Goal: Information Seeking & Learning: Learn about a topic

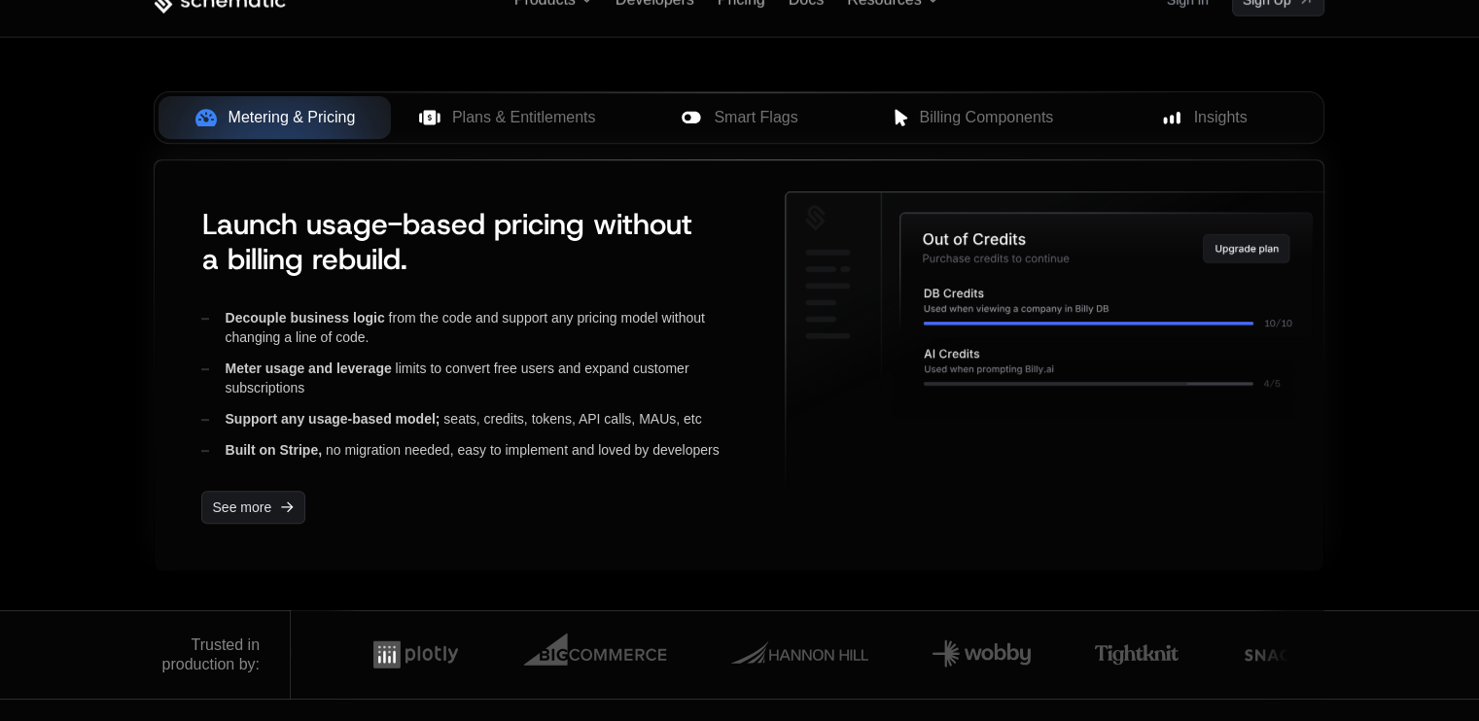
scroll to position [778, 0]
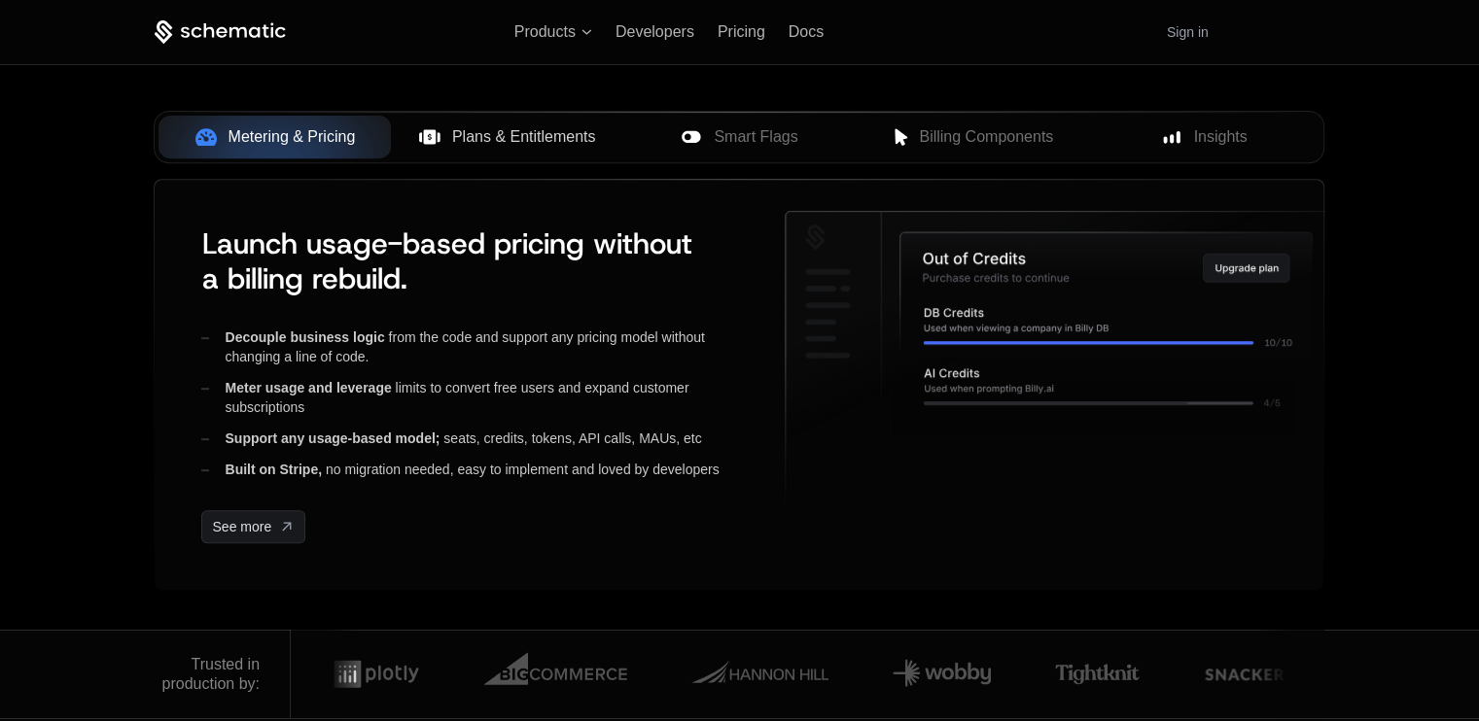
click at [544, 150] on button "Plans & Entitlements" at bounding box center [507, 137] width 232 height 43
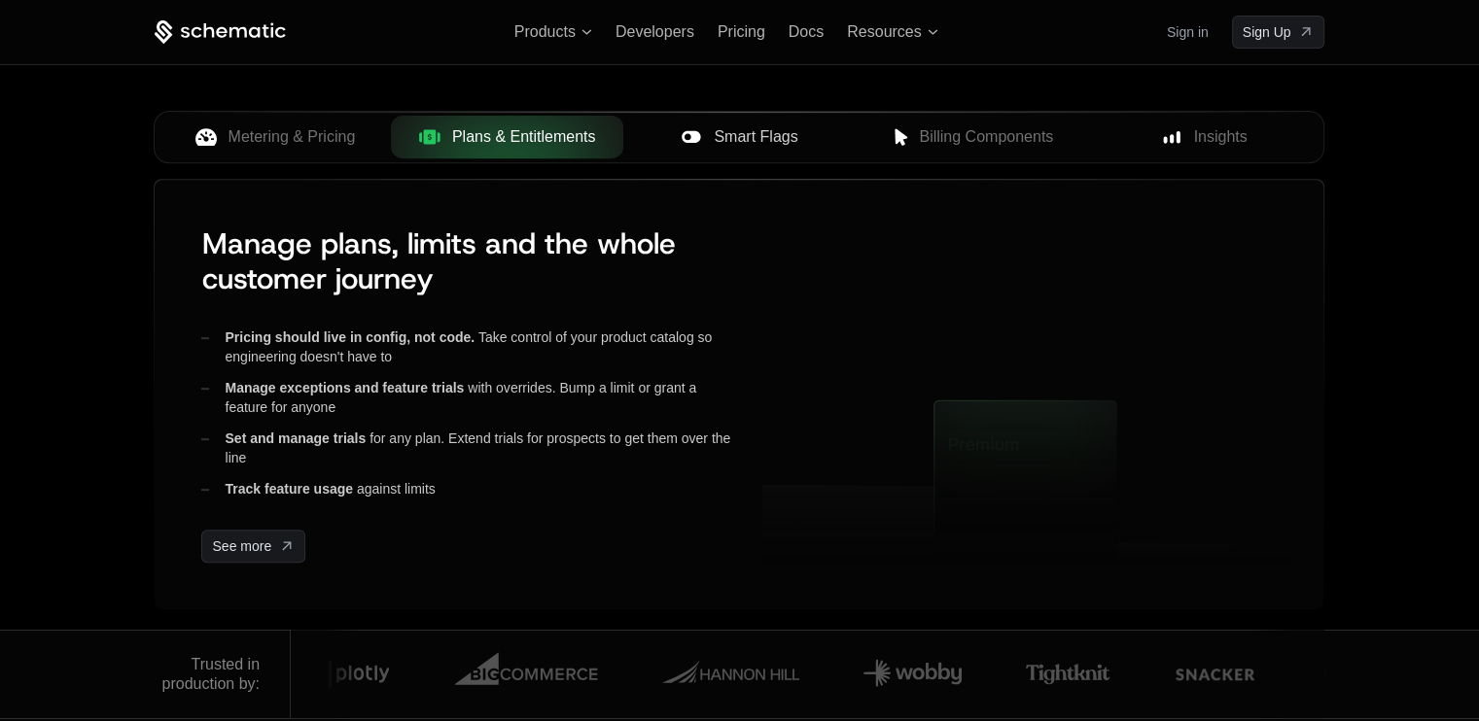
click at [727, 136] on span "Smart Flags" at bounding box center [756, 136] width 84 height 23
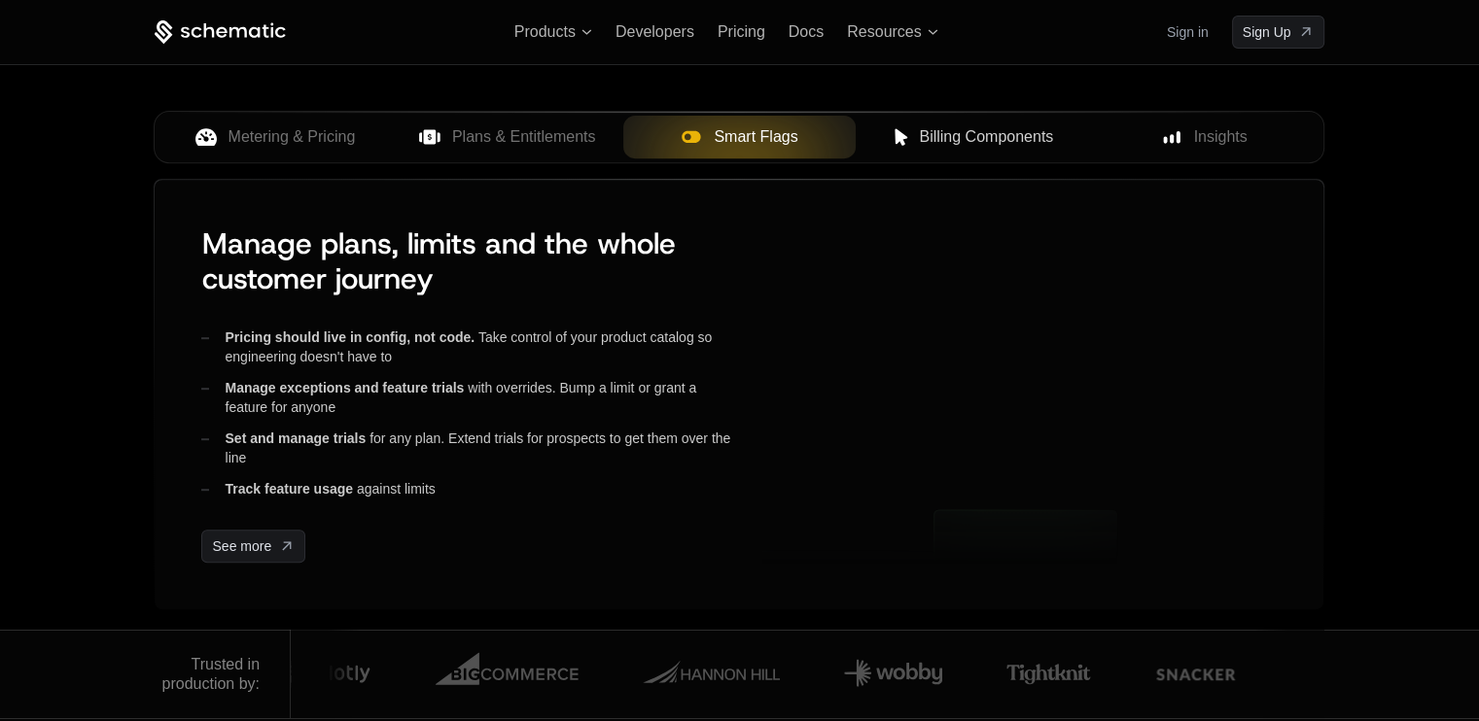
click at [919, 135] on span "Billing Components" at bounding box center [986, 136] width 134 height 23
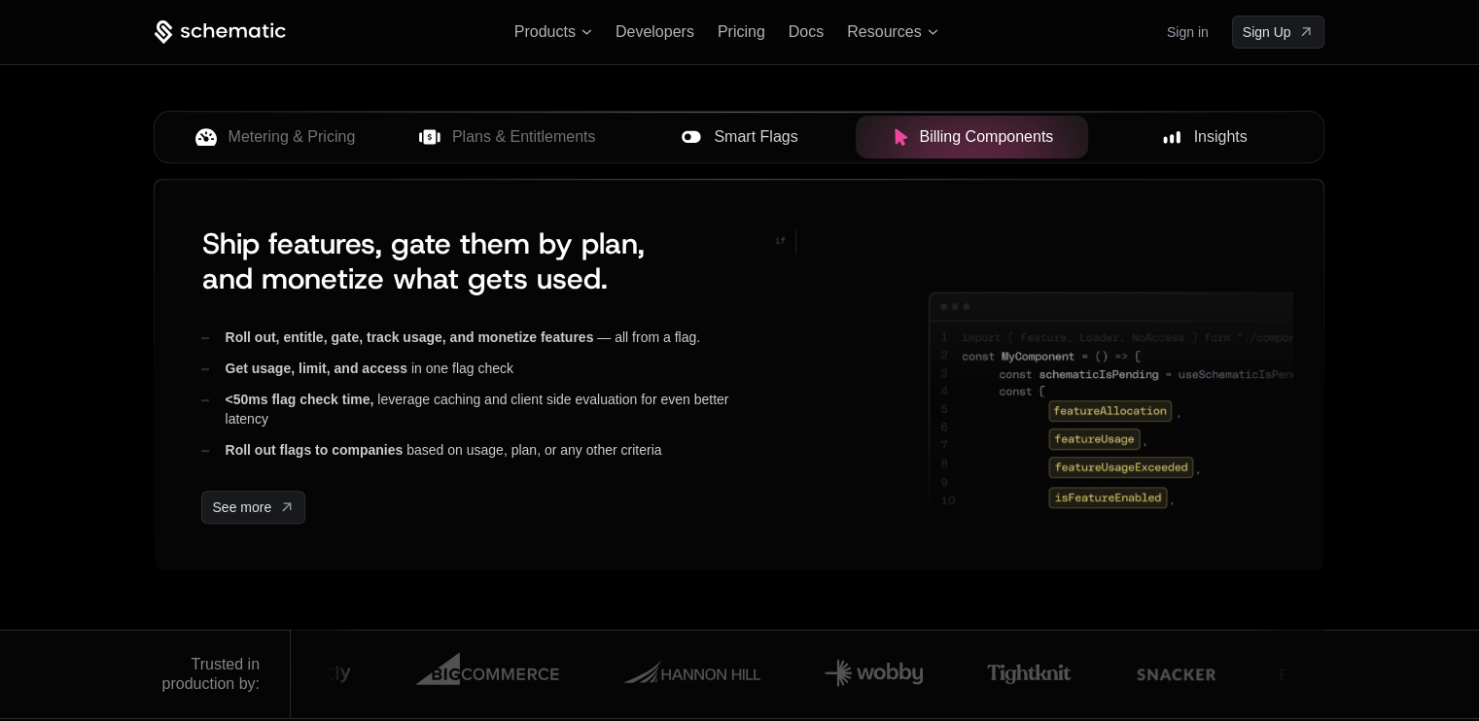
click at [1147, 135] on div "Insights" at bounding box center [1203, 136] width 201 height 23
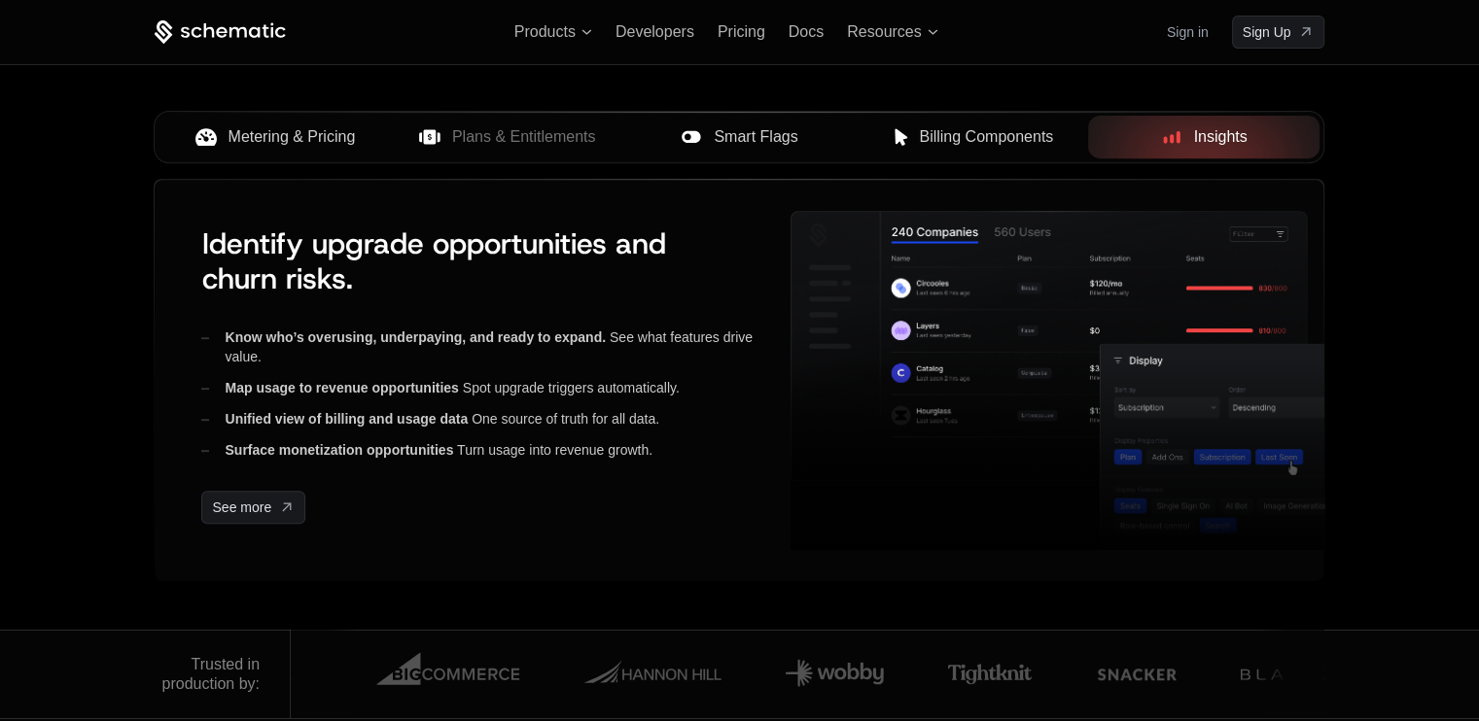
click at [332, 152] on button "Metering & Pricing" at bounding box center [274, 137] width 232 height 43
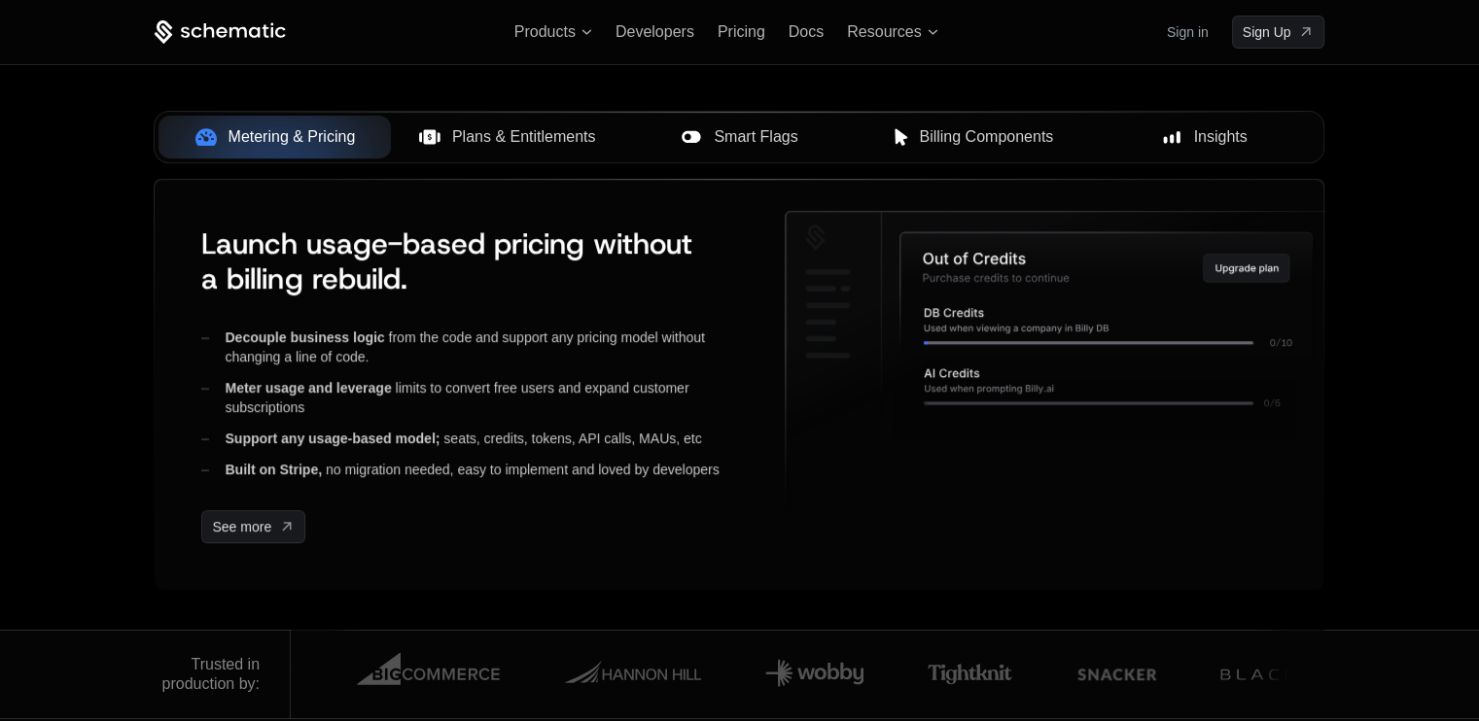
click at [480, 145] on span "Plans & Entitlements" at bounding box center [524, 136] width 144 height 23
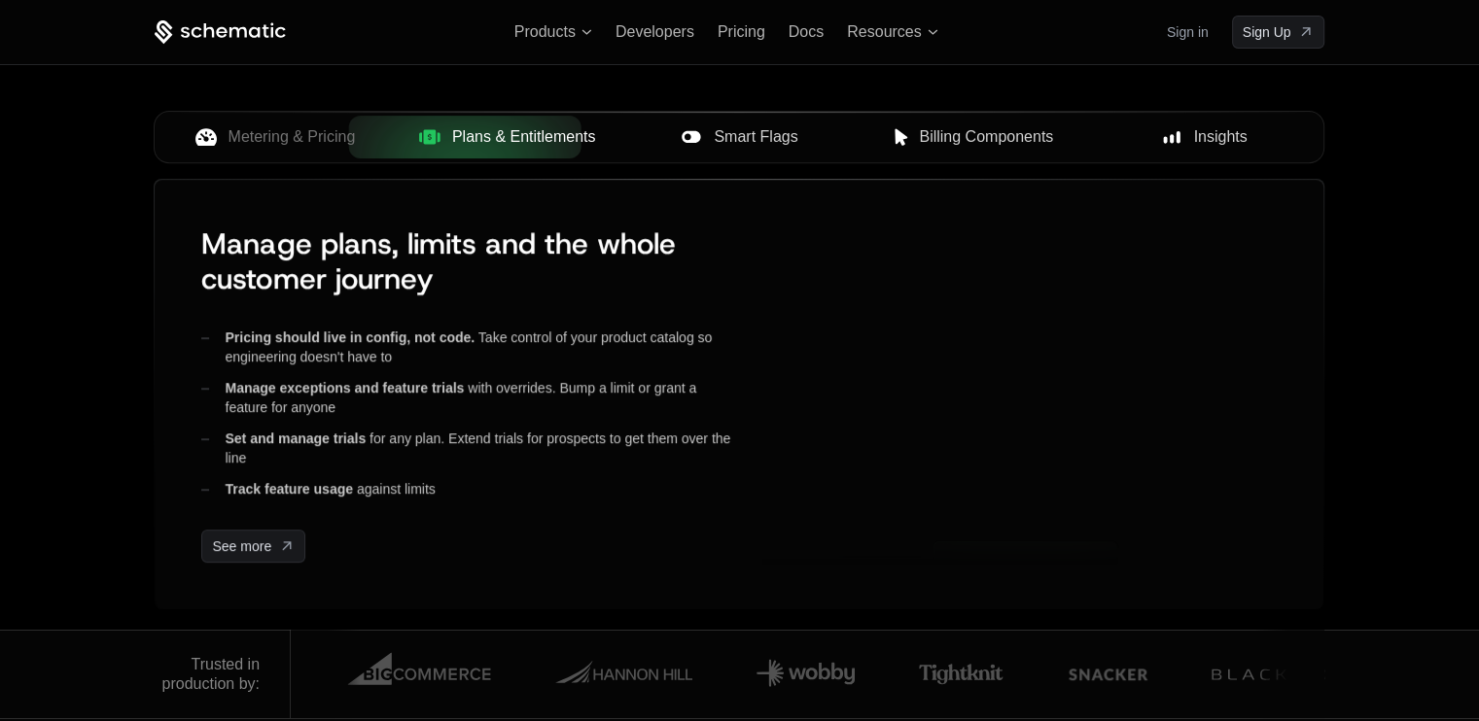
click at [729, 145] on span "Smart Flags" at bounding box center [756, 136] width 84 height 23
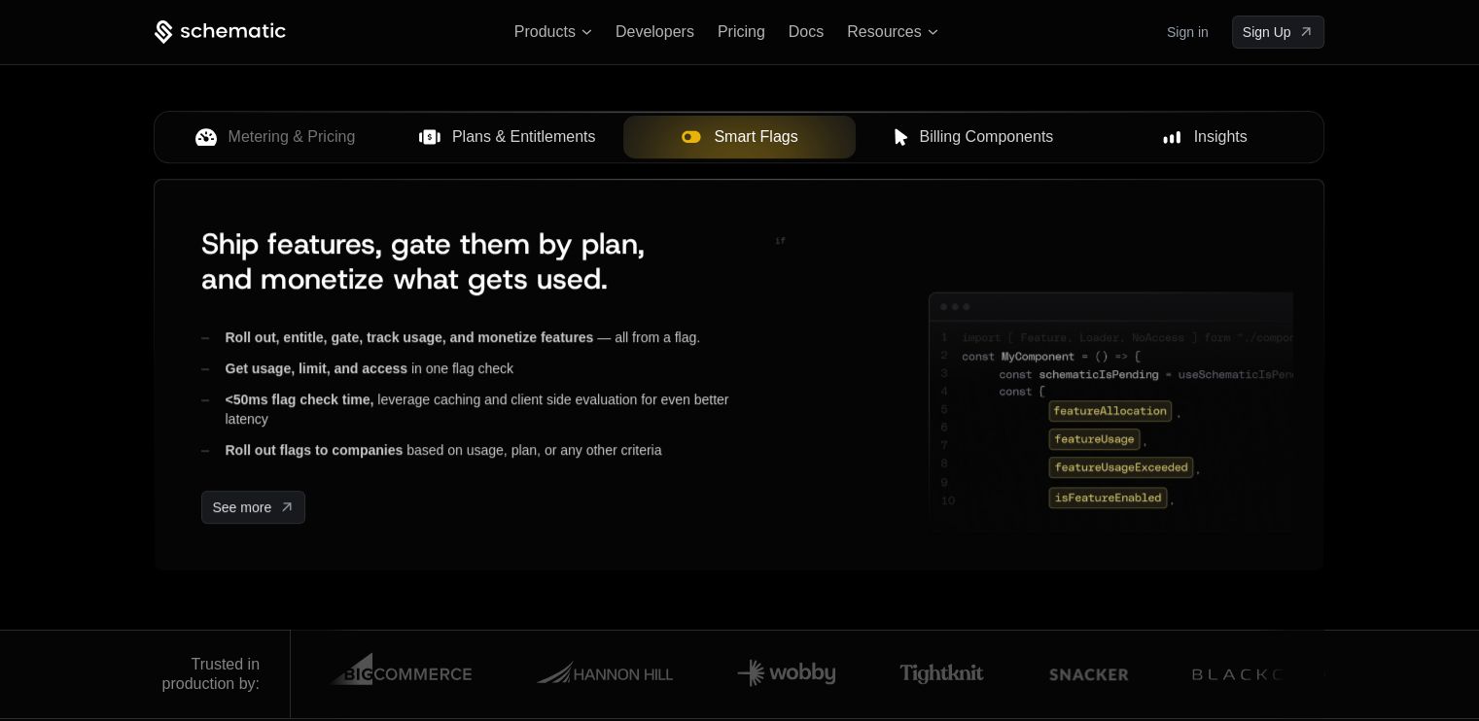
click at [914, 149] on button "Billing Components" at bounding box center [972, 137] width 232 height 43
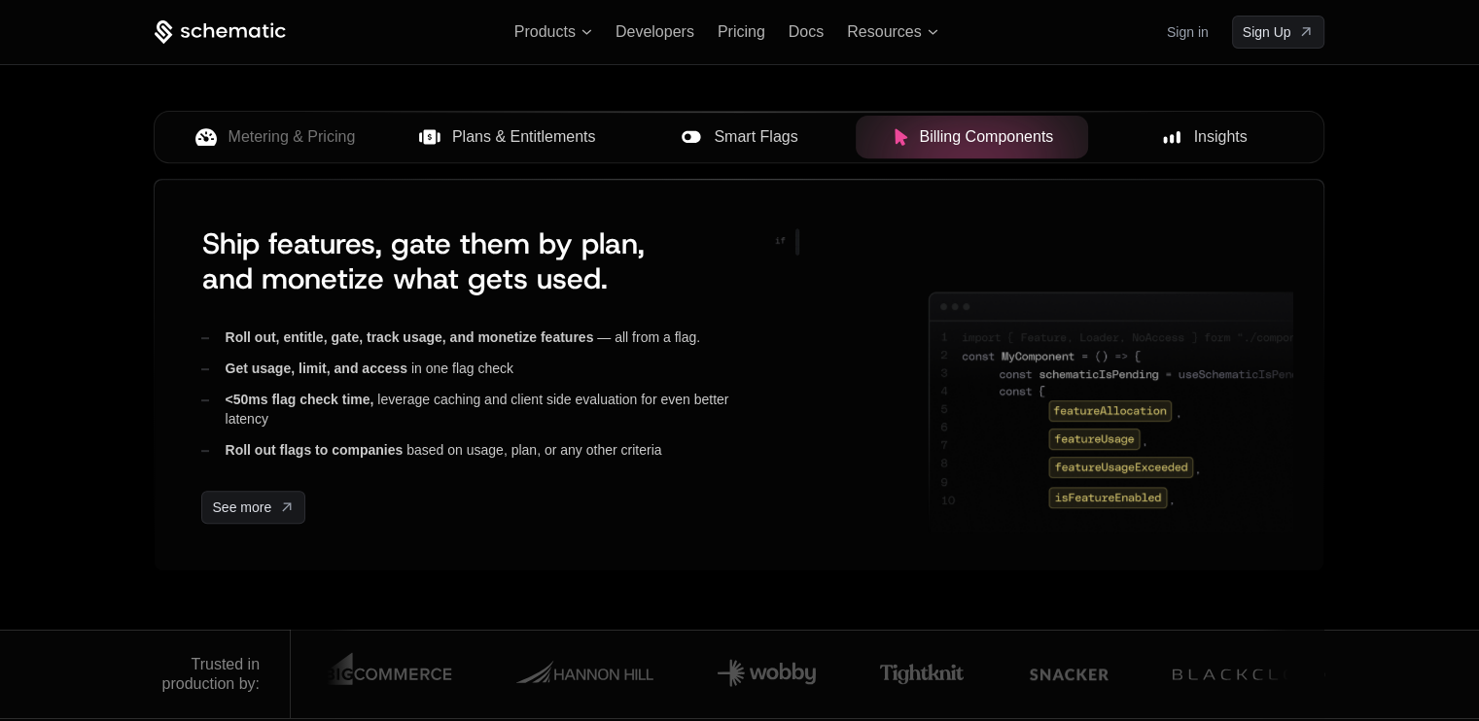
click at [1118, 145] on div "Insights" at bounding box center [1203, 136] width 201 height 23
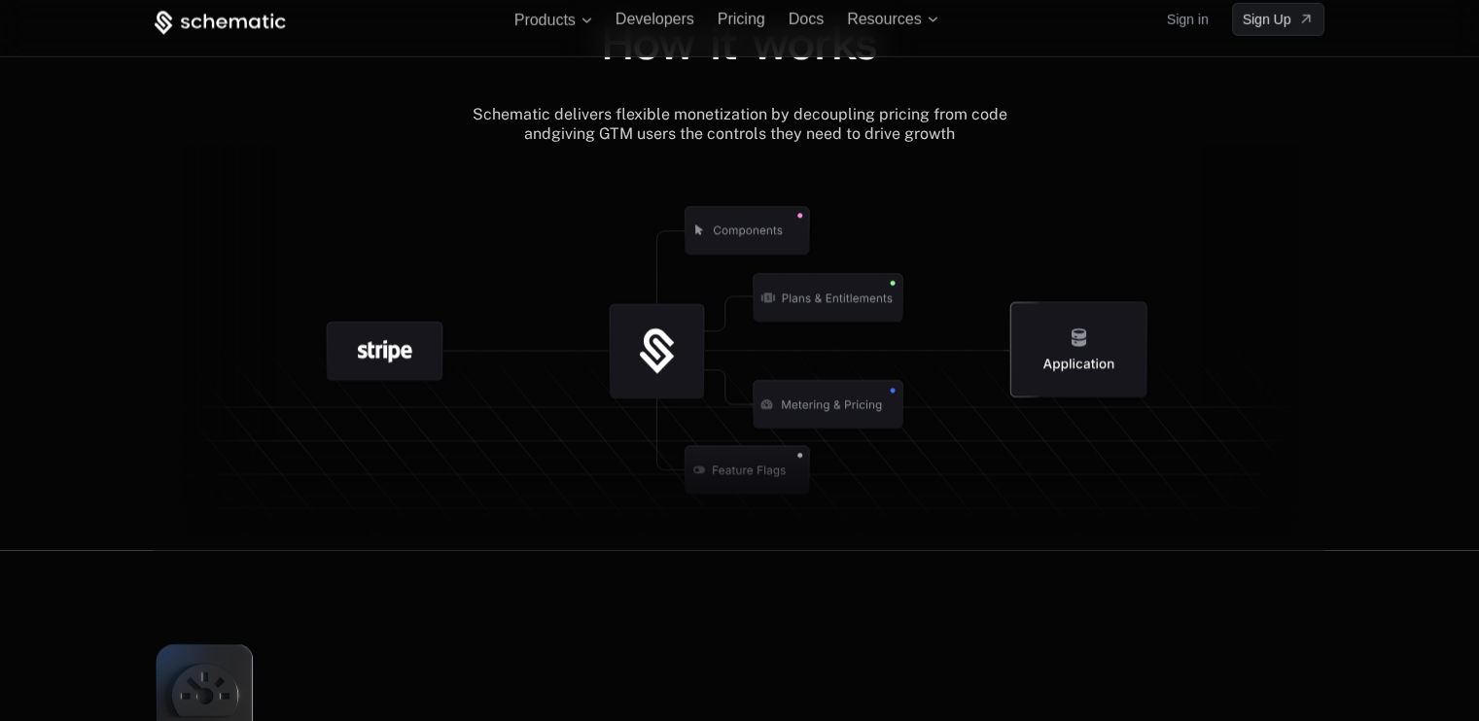
scroll to position [2236, 0]
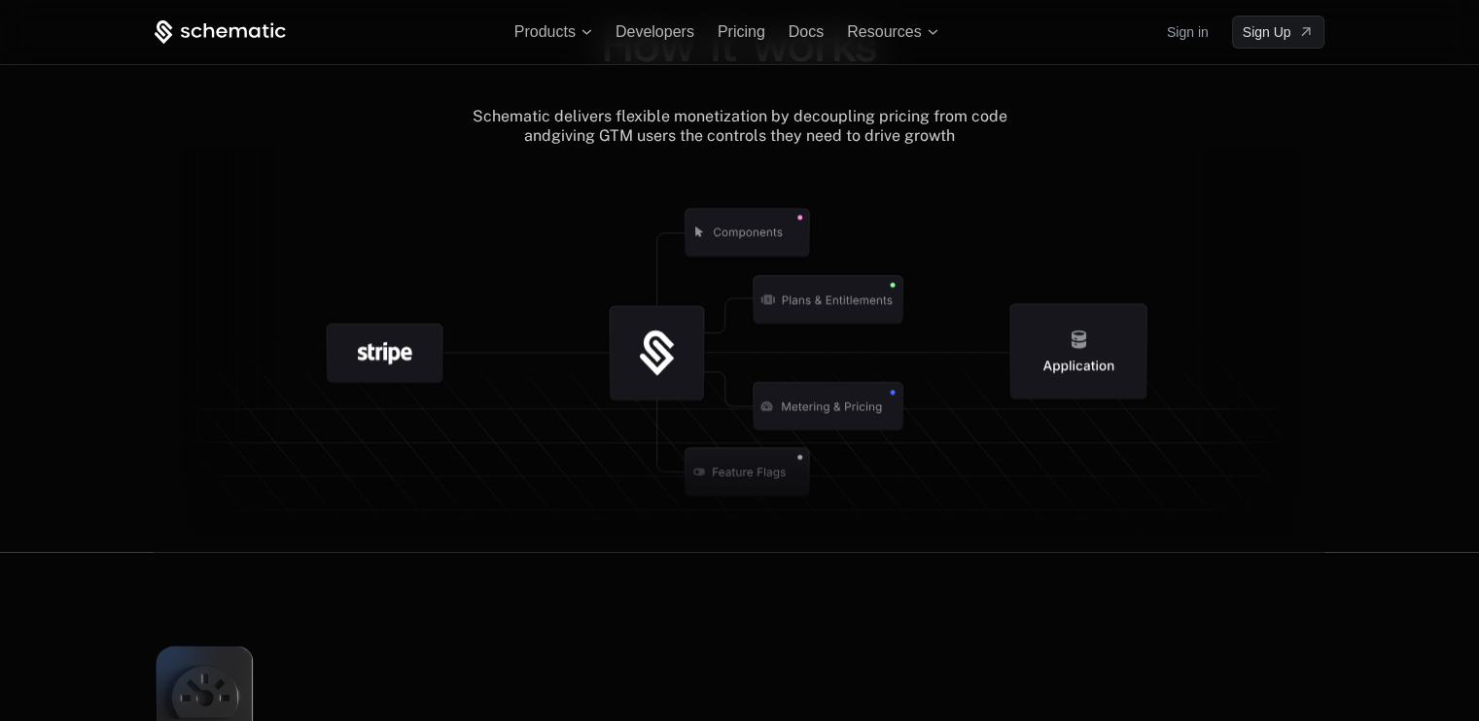
click at [430, 352] on icon at bounding box center [386, 353] width 116 height 58
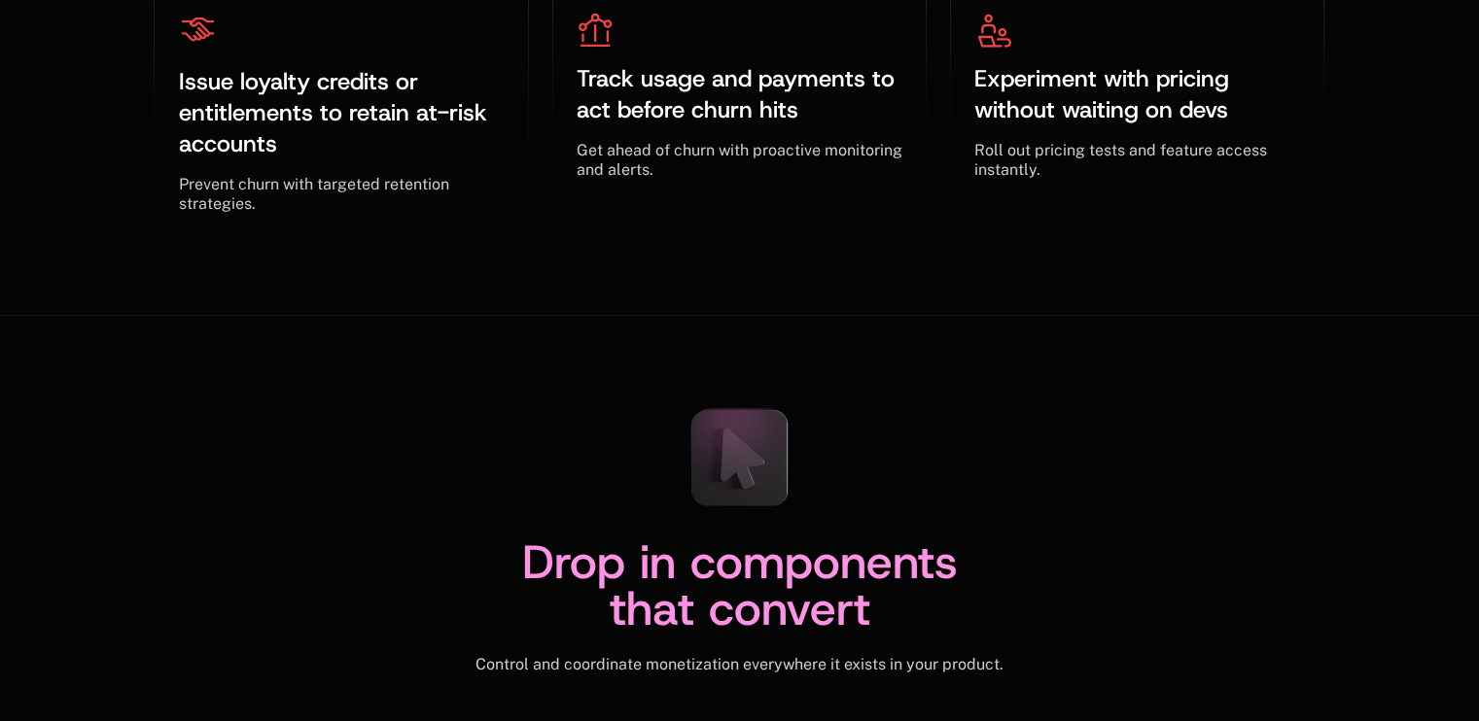
scroll to position [6708, 0]
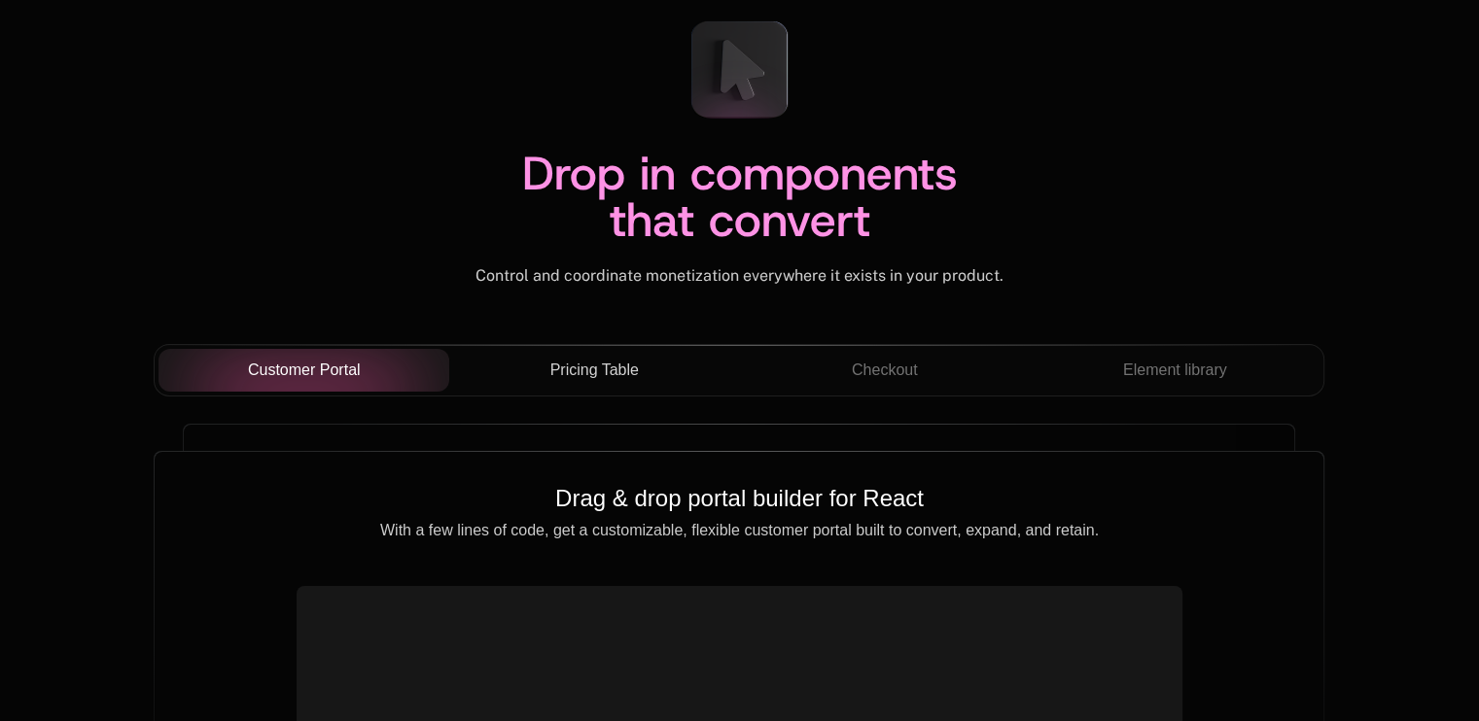
click at [612, 354] on button "Pricing Table" at bounding box center [594, 370] width 291 height 43
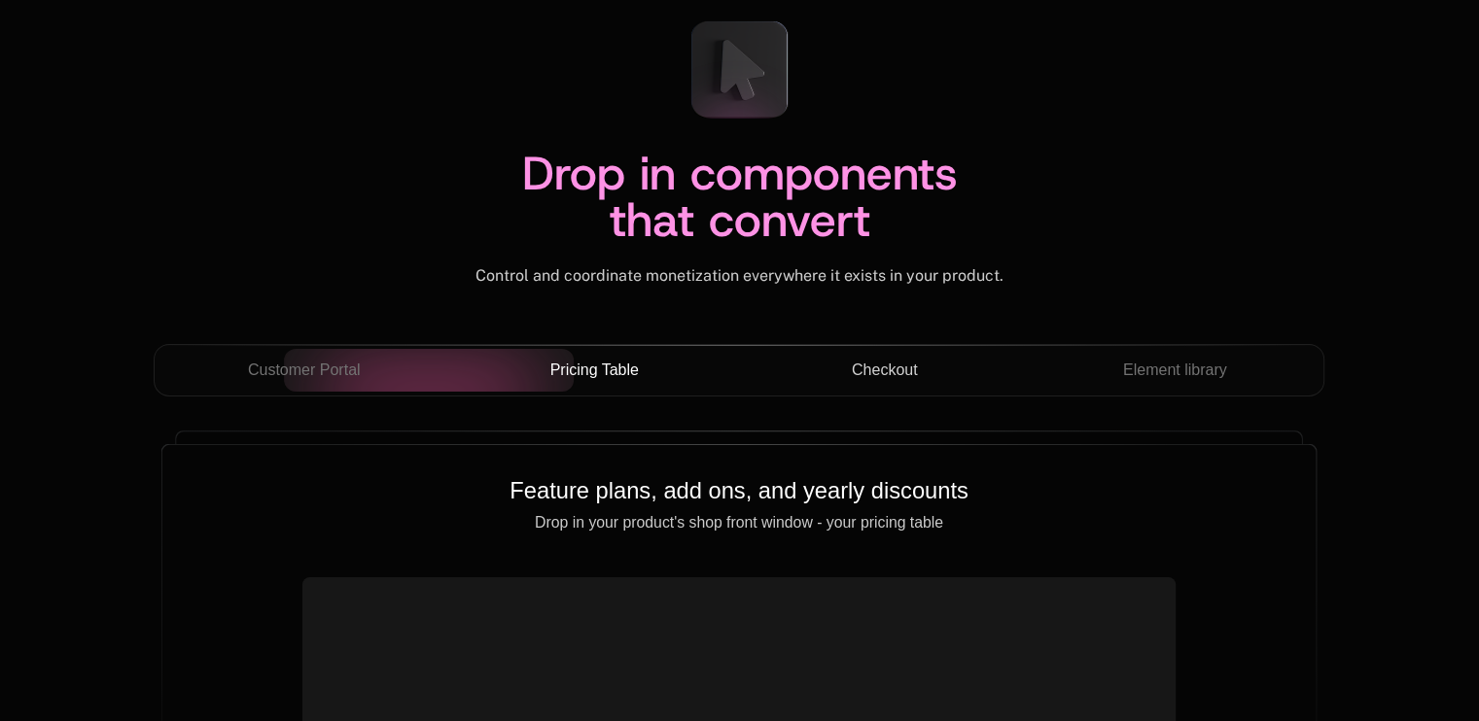
click at [836, 367] on div "Checkout" at bounding box center [884, 370] width 260 height 23
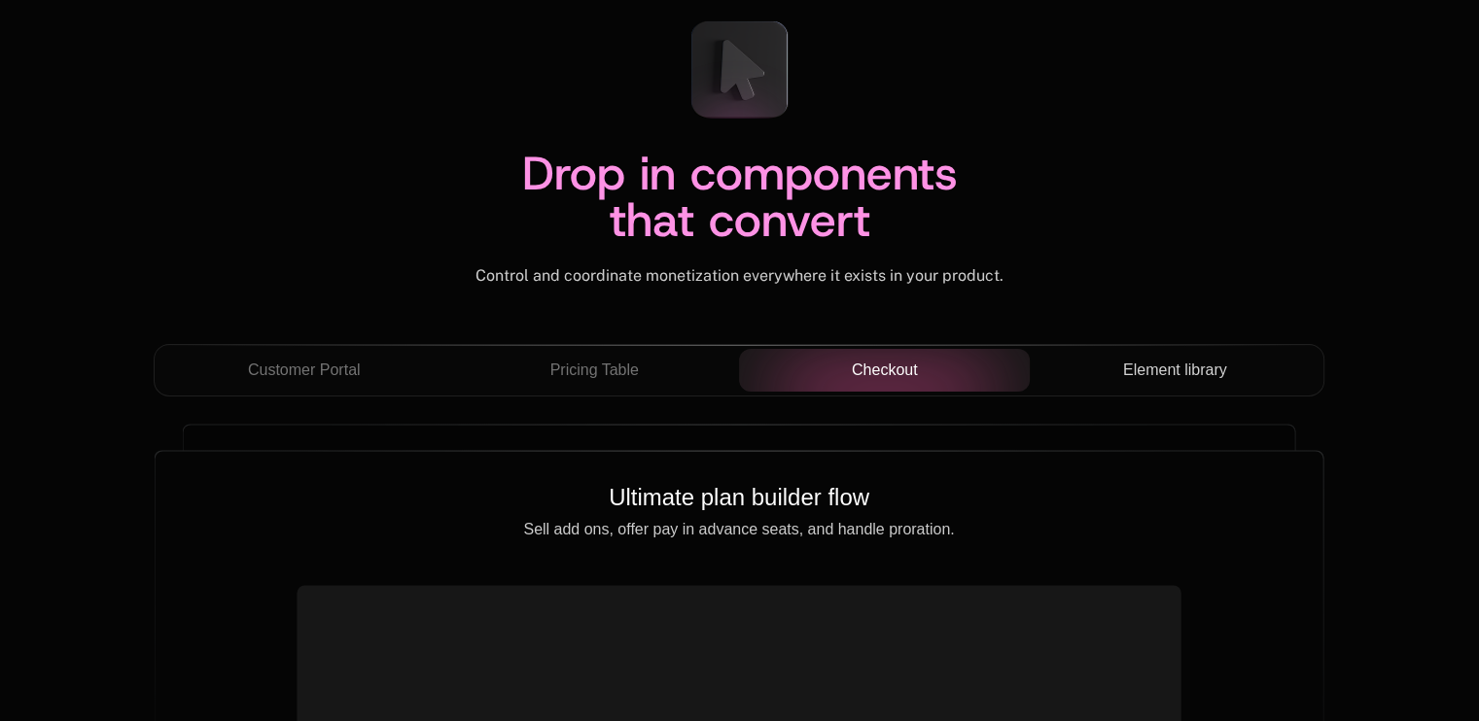
click at [1141, 364] on span "Element library" at bounding box center [1175, 370] width 104 height 23
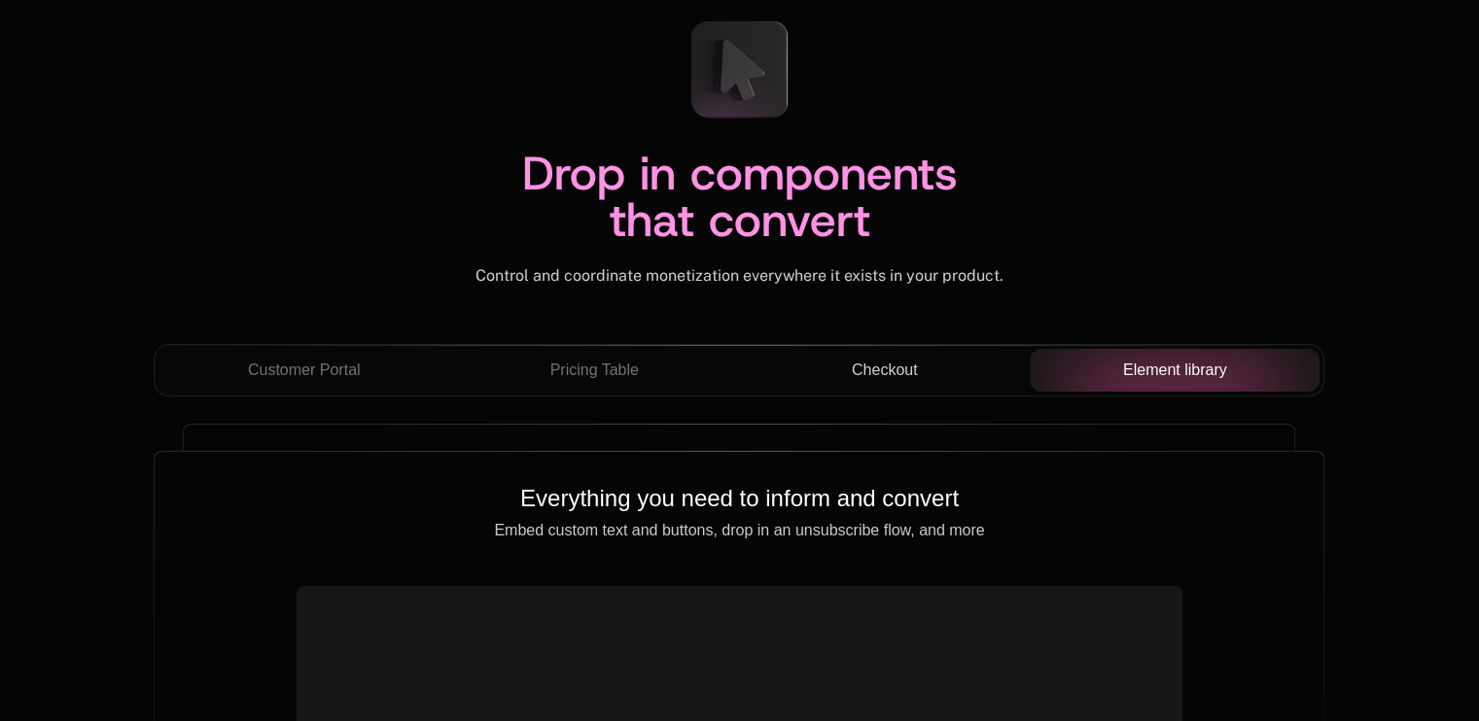
scroll to position [6805, 0]
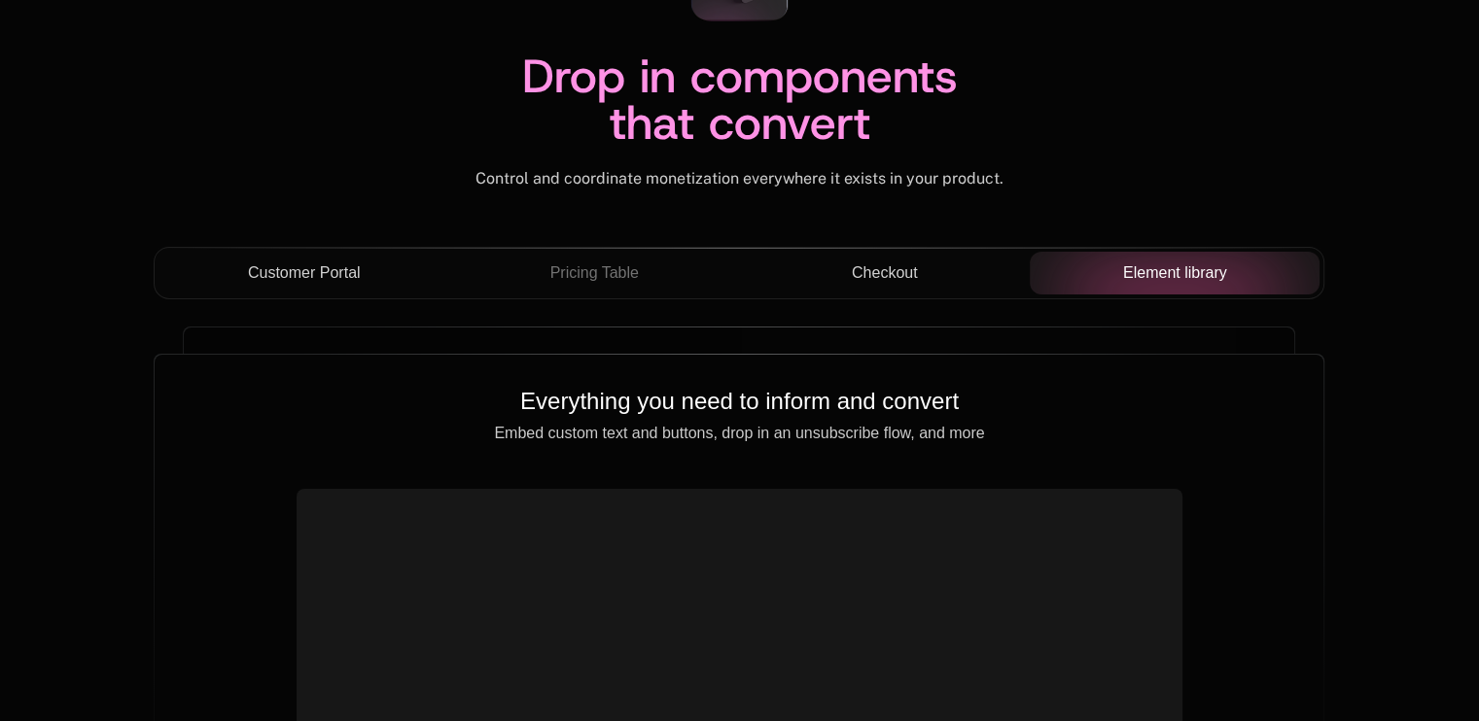
click at [398, 267] on div "Customer Portal" at bounding box center [304, 273] width 260 height 23
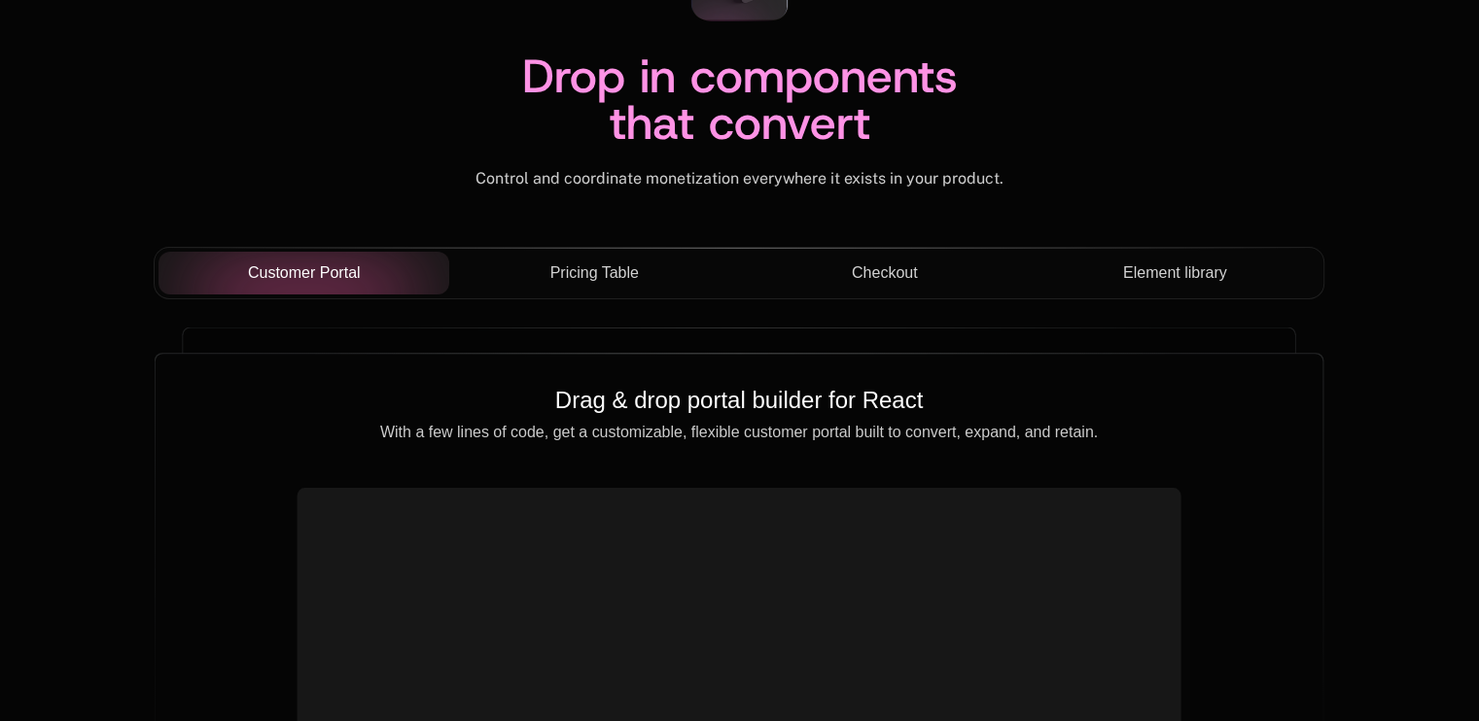
click at [565, 263] on span "Pricing Table" at bounding box center [594, 273] width 88 height 23
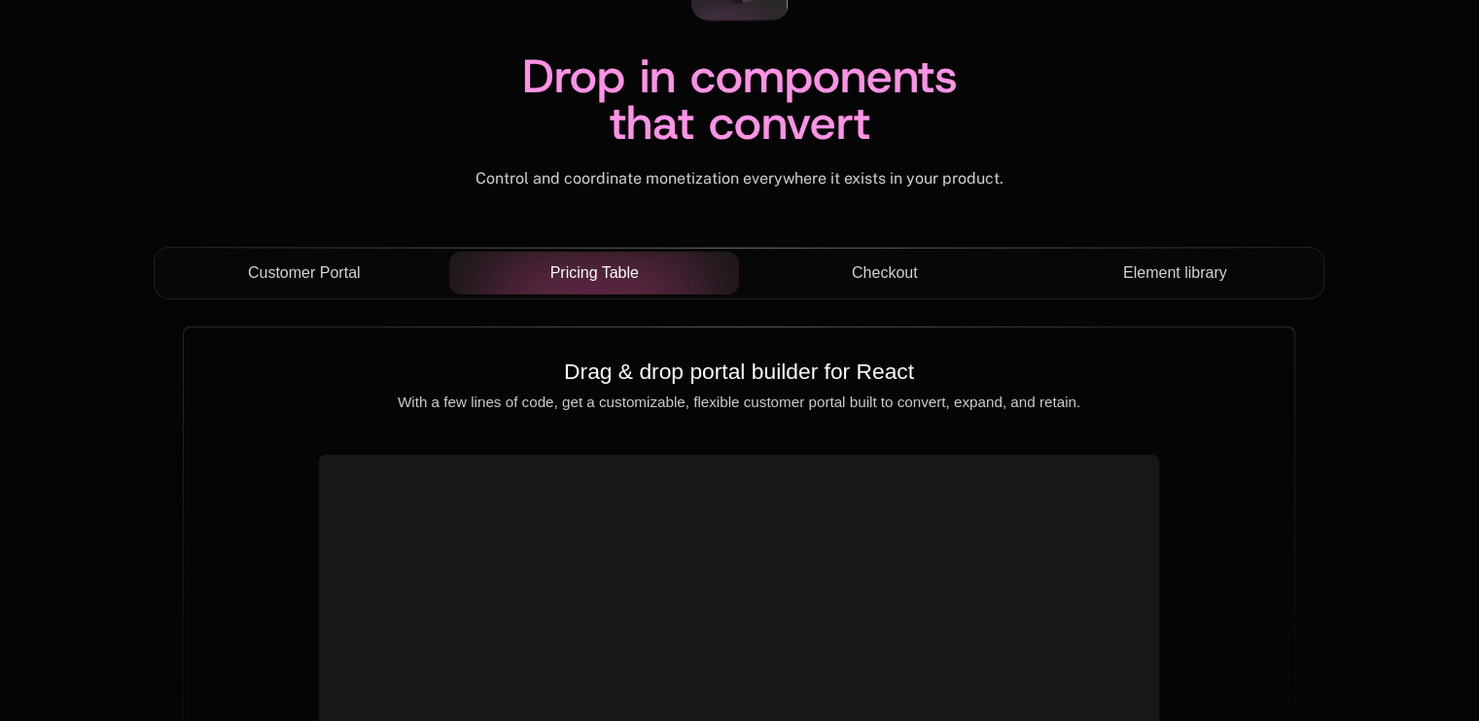
click at [867, 262] on span "Checkout" at bounding box center [885, 273] width 66 height 23
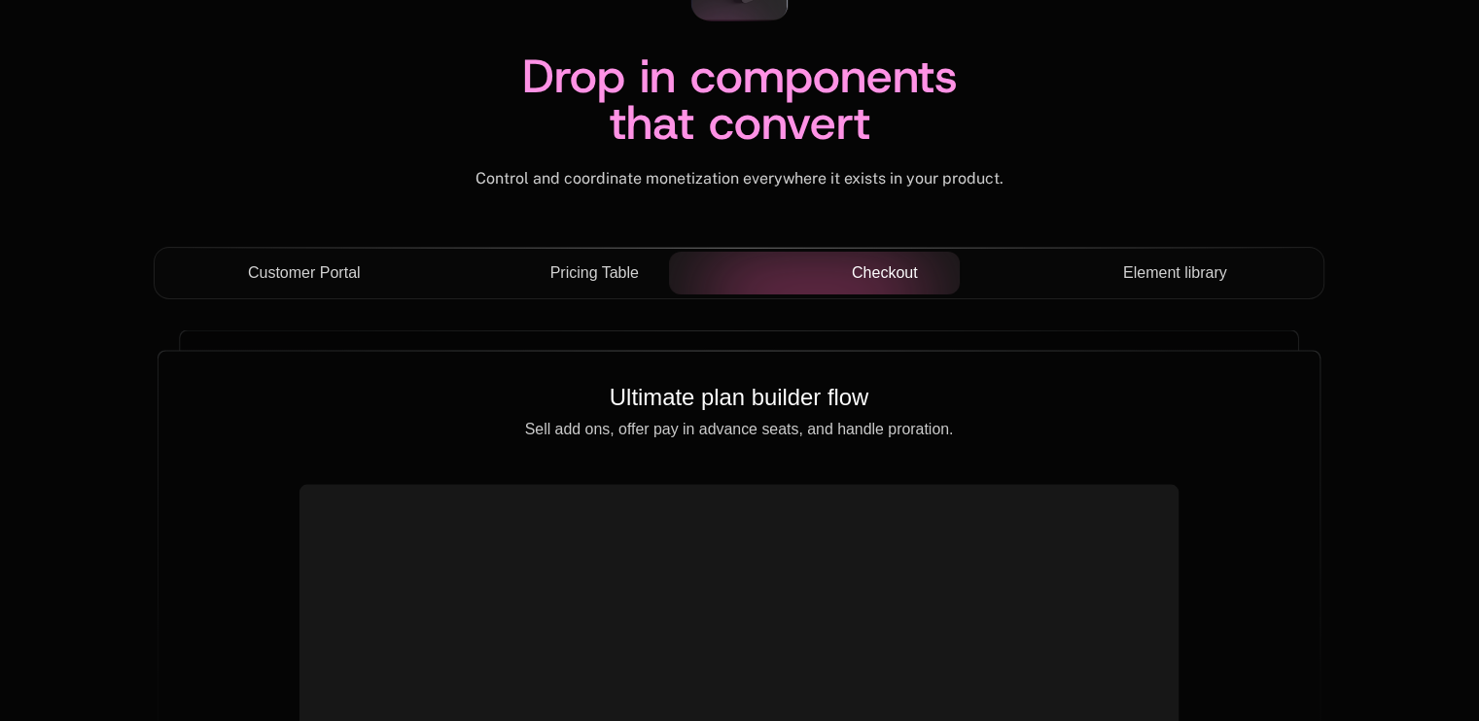
click at [1139, 267] on span "Element library" at bounding box center [1175, 273] width 104 height 23
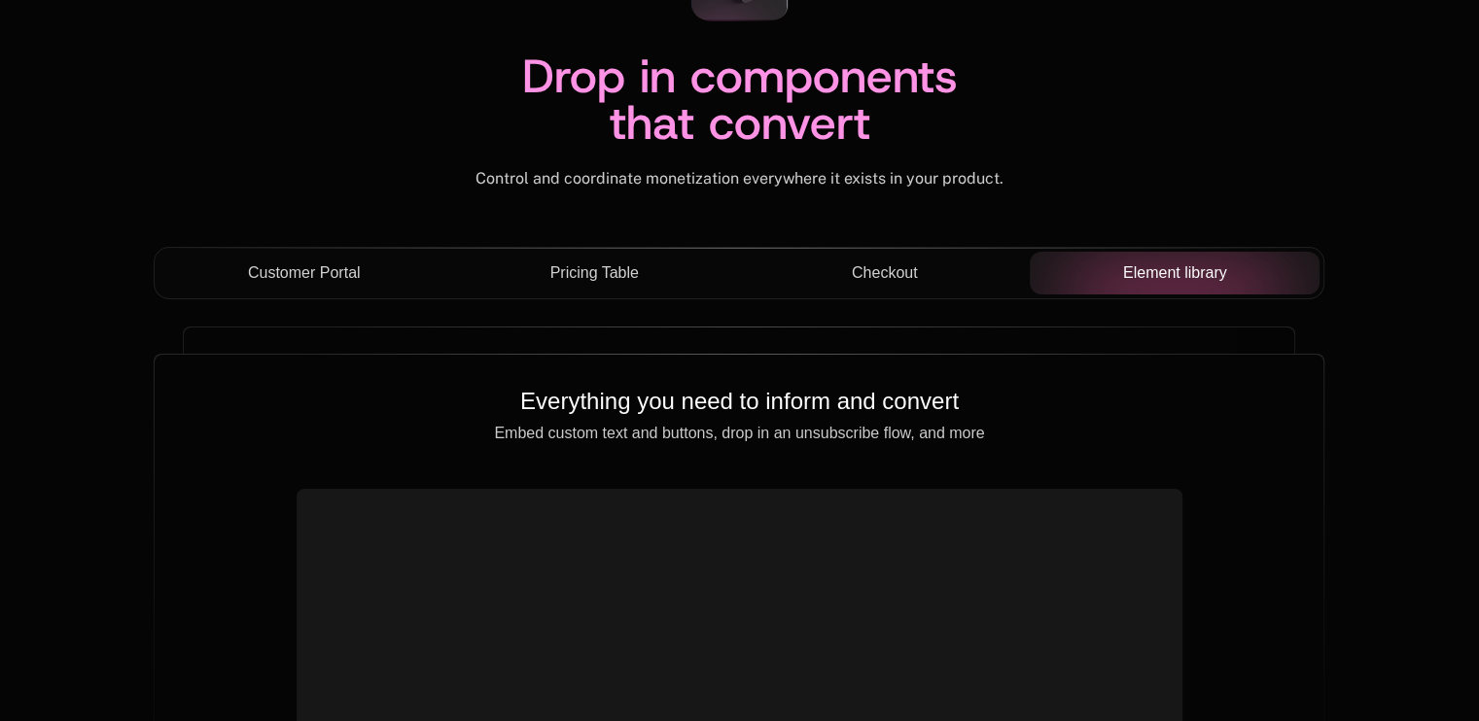
click at [416, 275] on div "Customer Portal" at bounding box center [304, 273] width 260 height 23
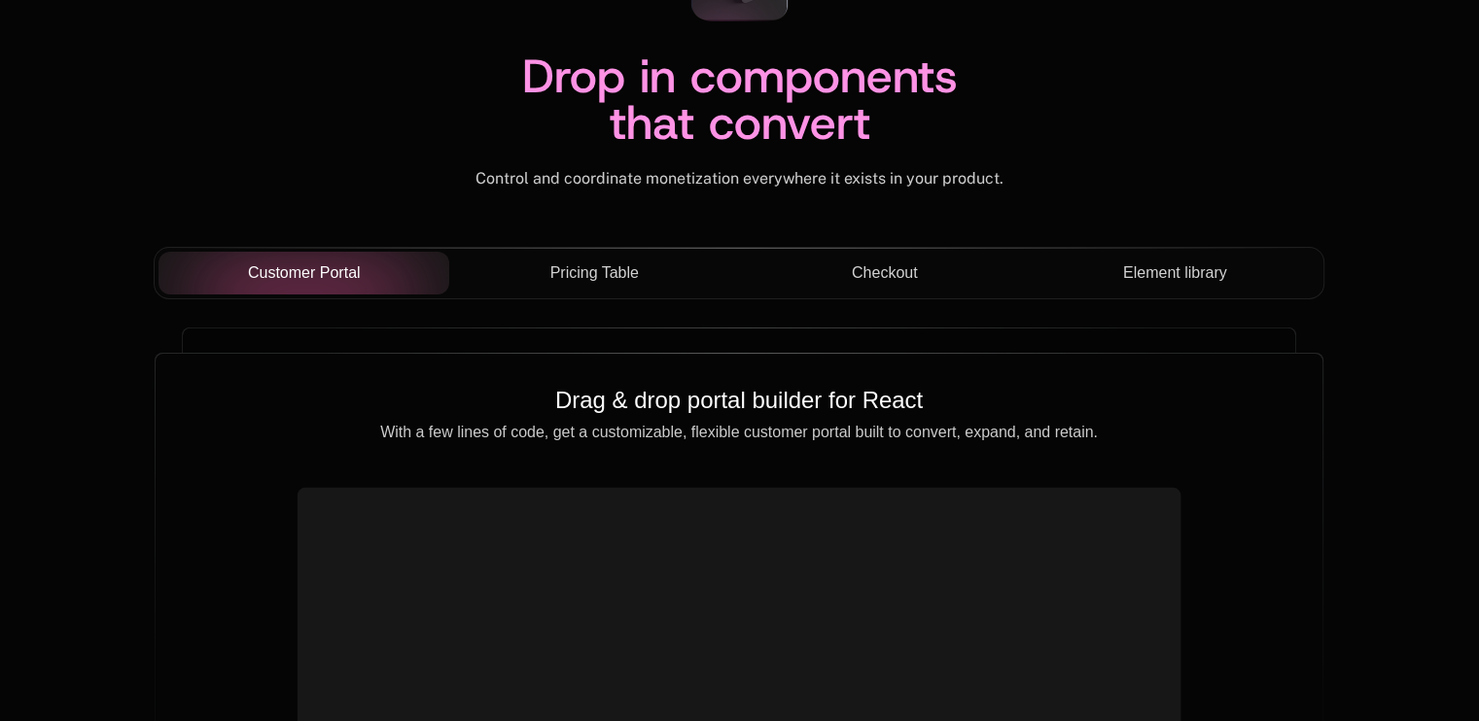
click at [547, 275] on div "Pricing Table" at bounding box center [595, 273] width 260 height 23
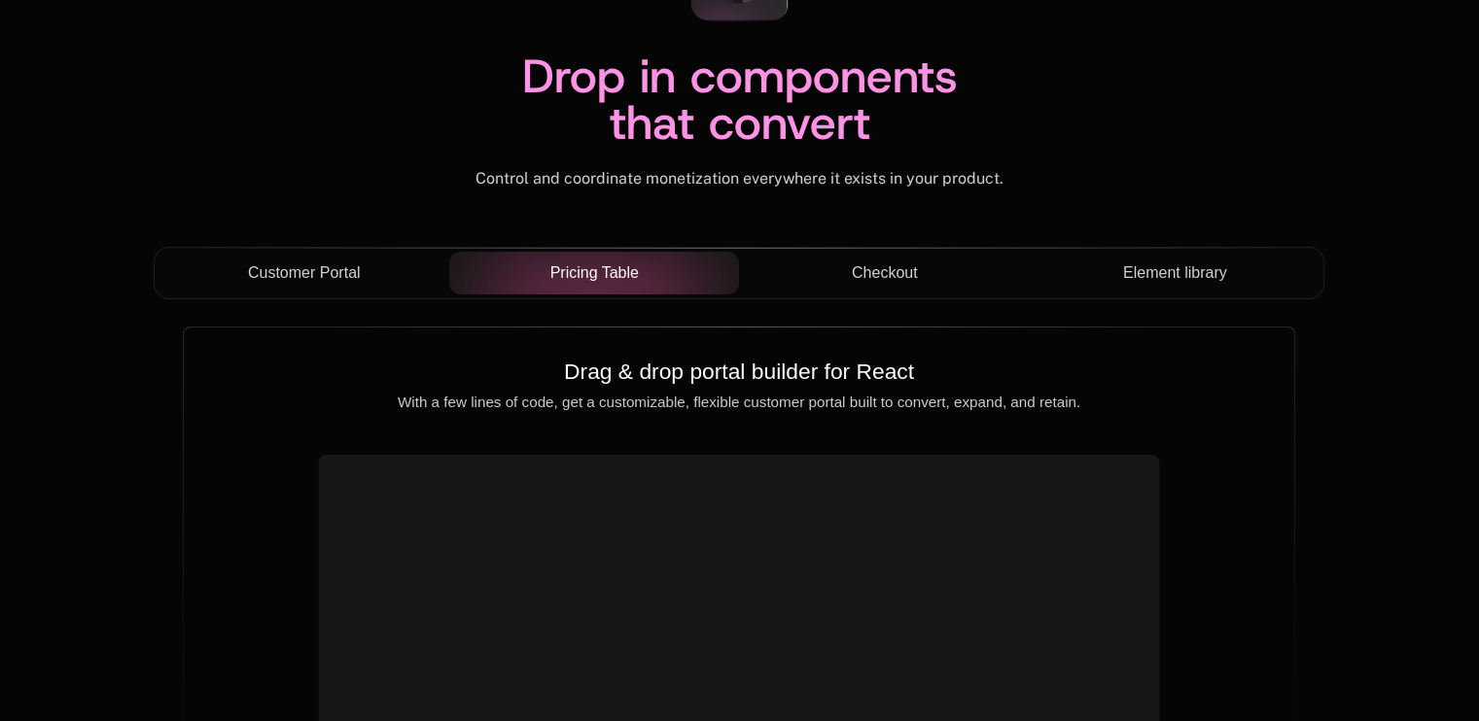
click at [933, 276] on div "Checkout" at bounding box center [884, 273] width 260 height 23
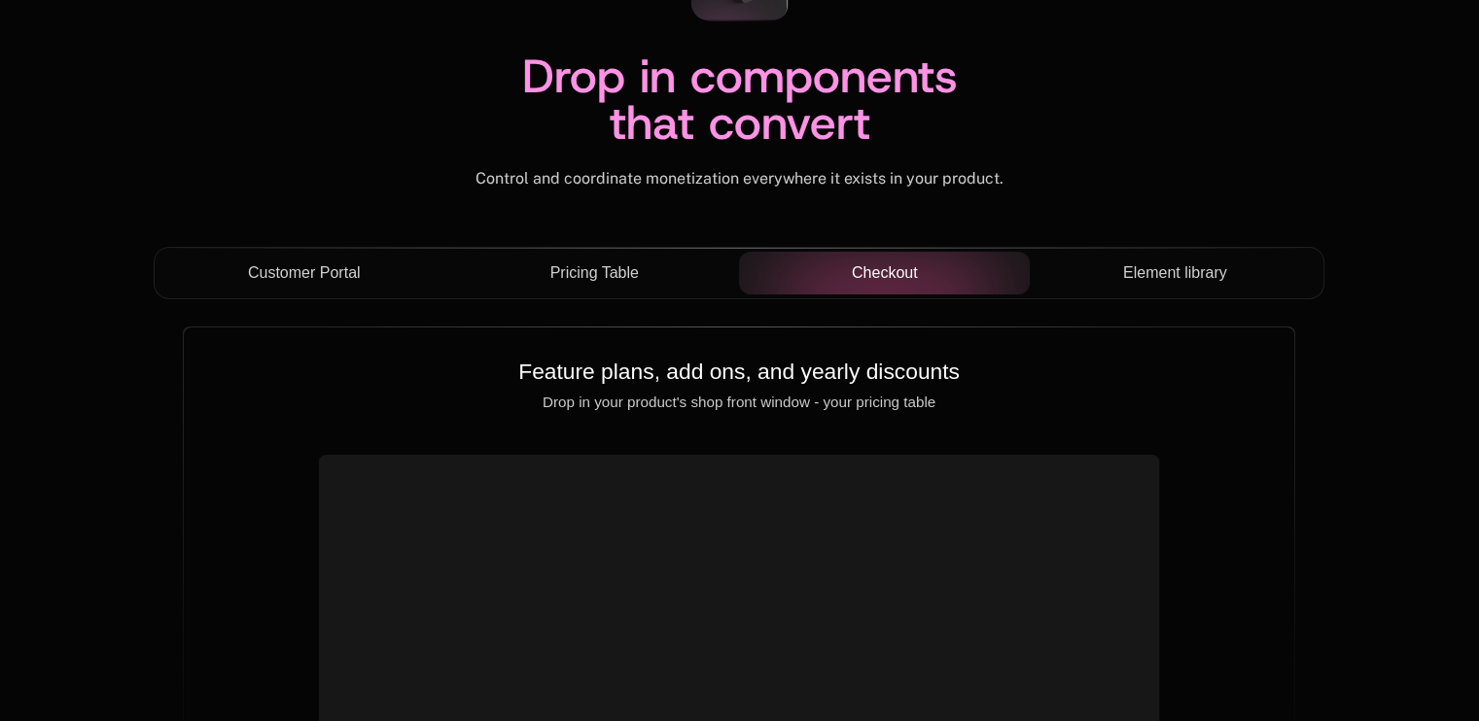
click at [1112, 286] on button "Element library" at bounding box center [1175, 273] width 291 height 43
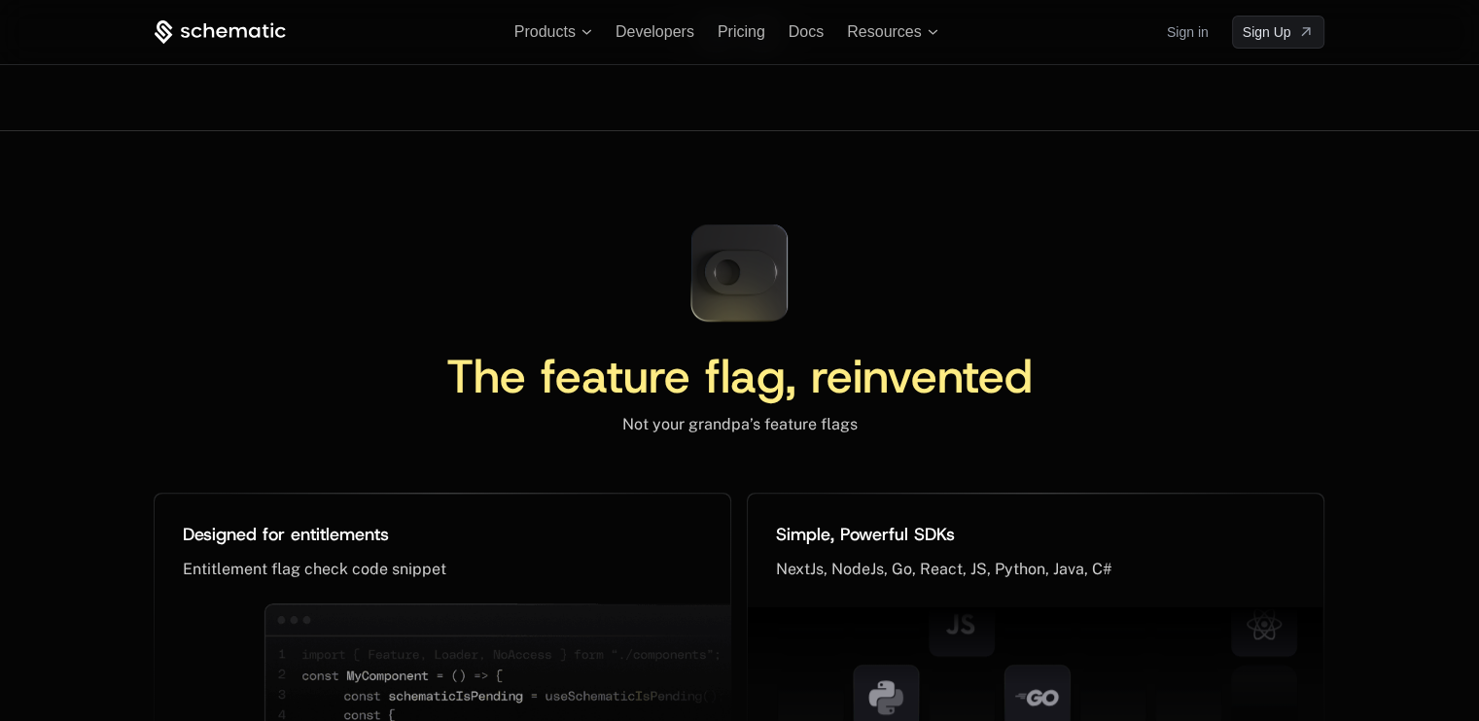
scroll to position [8501, 0]
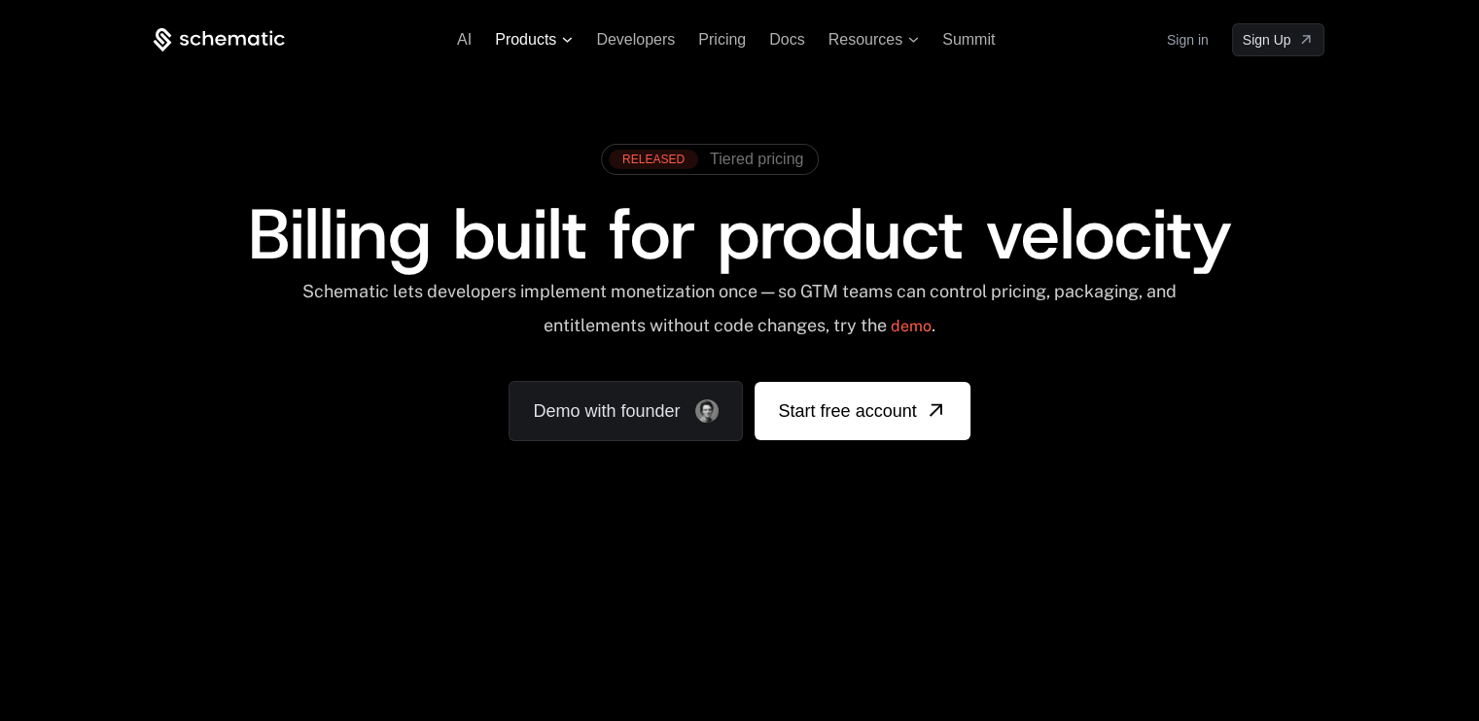
click at [568, 44] on span "Products" at bounding box center [534, 39] width 78 height 17
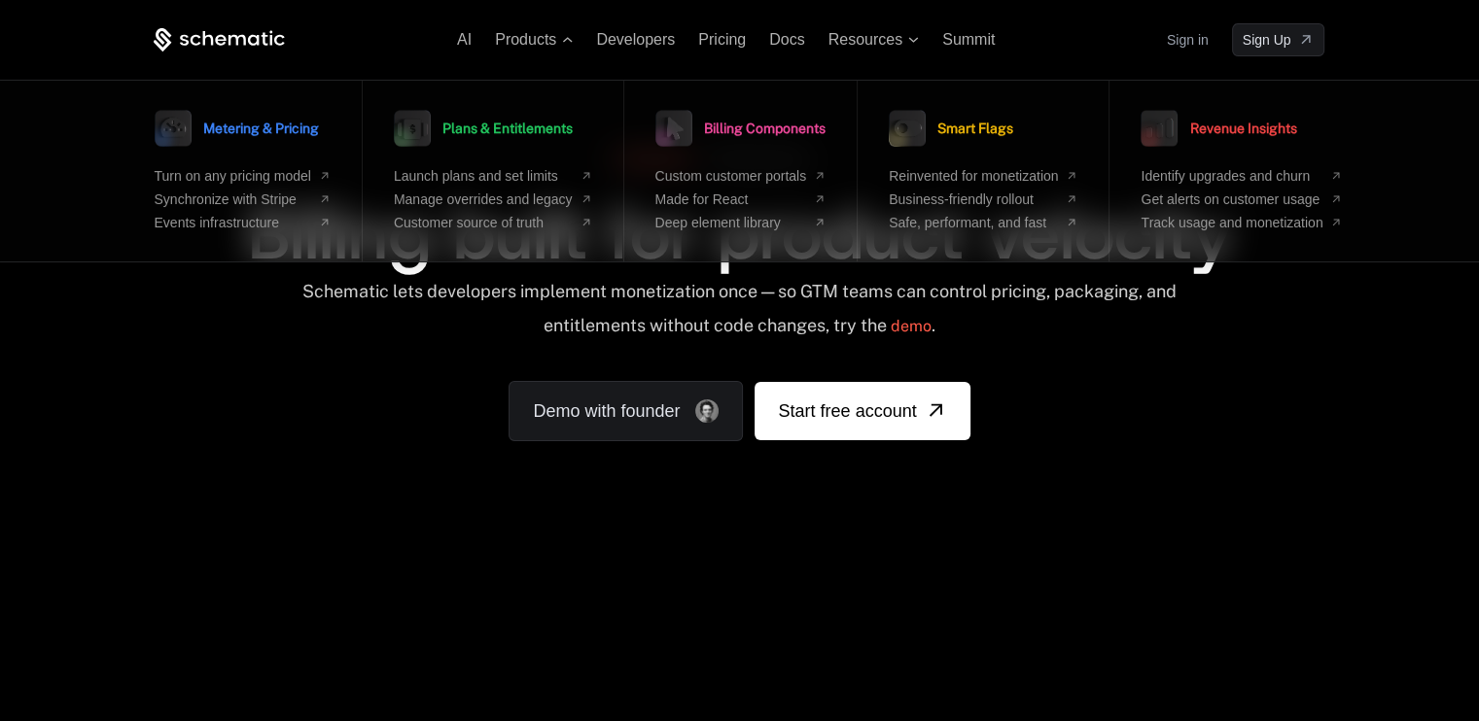
click at [1362, 368] on div "RELEASED Tiered pricing Billing built for product velocity Schematic lets devel…" at bounding box center [739, 287] width 1264 height 463
